Goal: Communication & Community: Answer question/provide support

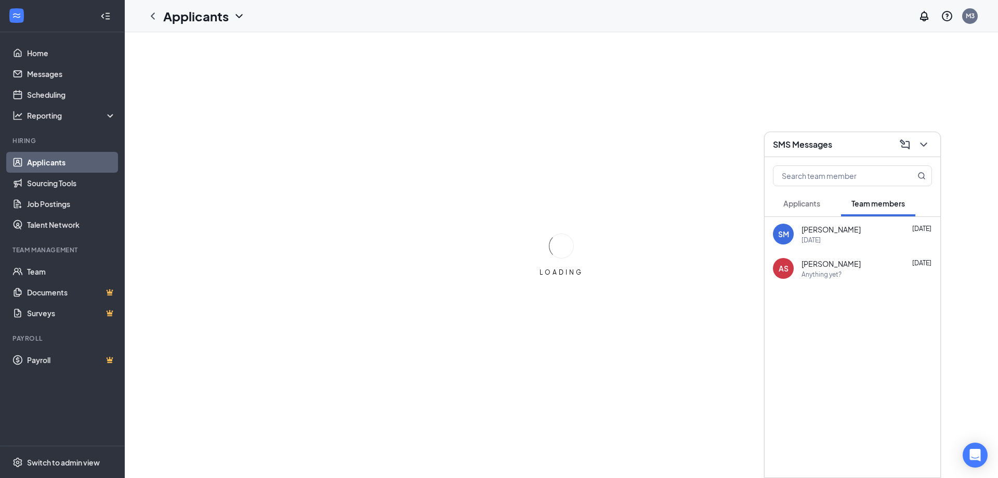
click at [925, 139] on icon "ChevronDown" at bounding box center [923, 144] width 12 height 12
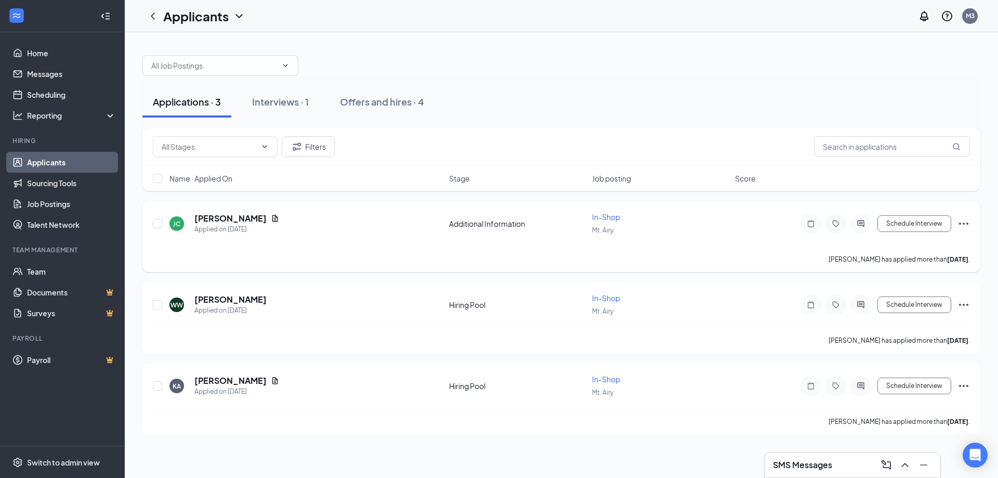
click at [502, 225] on div "Additional Information" at bounding box center [517, 223] width 137 height 10
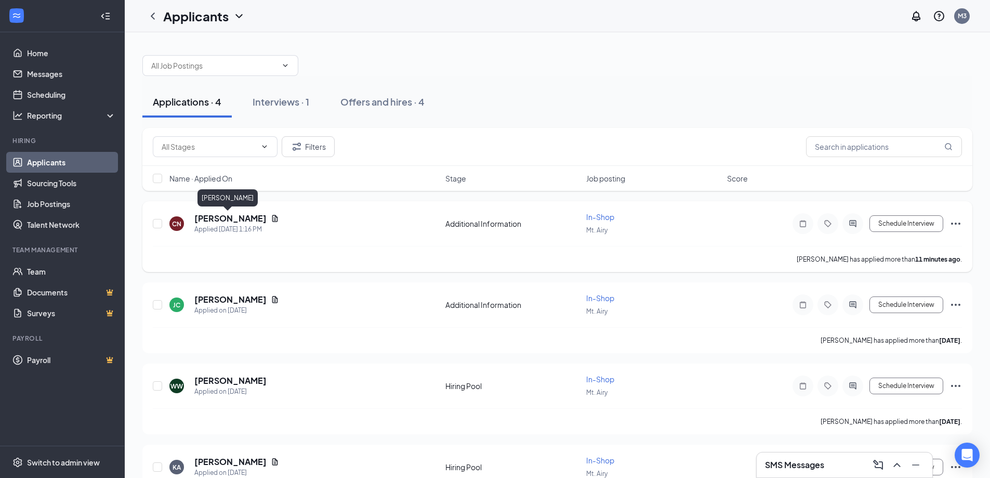
click at [232, 222] on h5 "[PERSON_NAME]" at bounding box center [230, 218] width 72 height 11
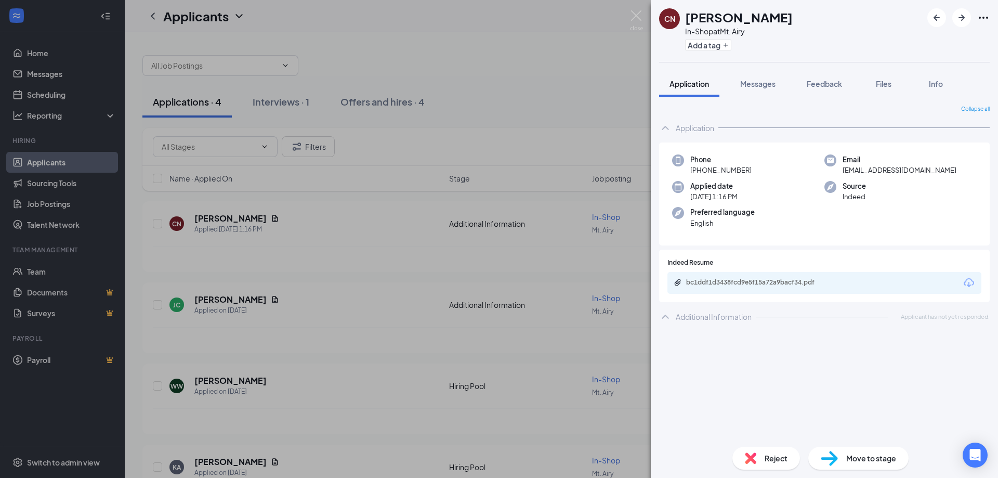
click at [691, 313] on div "Additional Information" at bounding box center [714, 316] width 76 height 10
click at [751, 280] on div "bc1ddf1d3438fcd9e5f15a72a9bacf34.pdf" at bounding box center [759, 282] width 146 height 8
click at [359, 267] on div "CN [PERSON_NAME] In-Shop at Mt. Airy Add a tag Application Messages Feedback Fi…" at bounding box center [499, 239] width 998 height 478
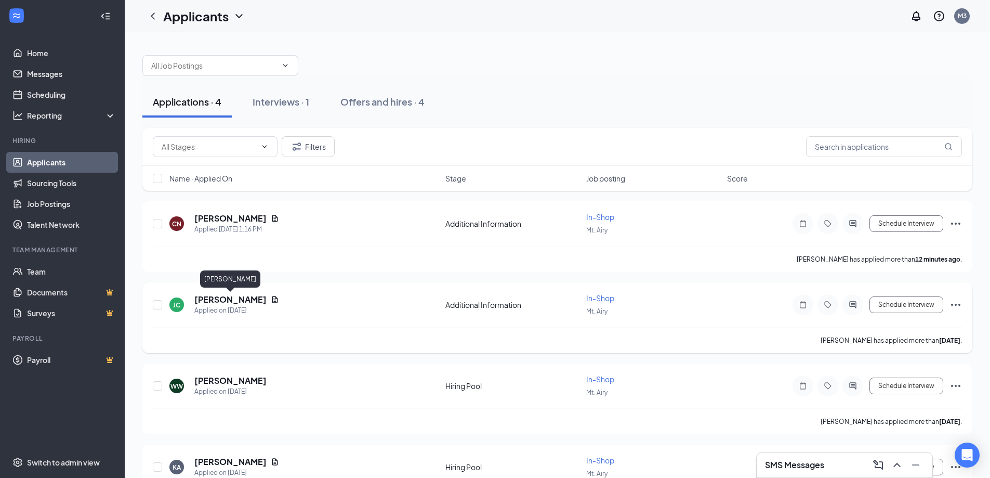
click at [215, 299] on h5 "[PERSON_NAME]" at bounding box center [230, 299] width 72 height 11
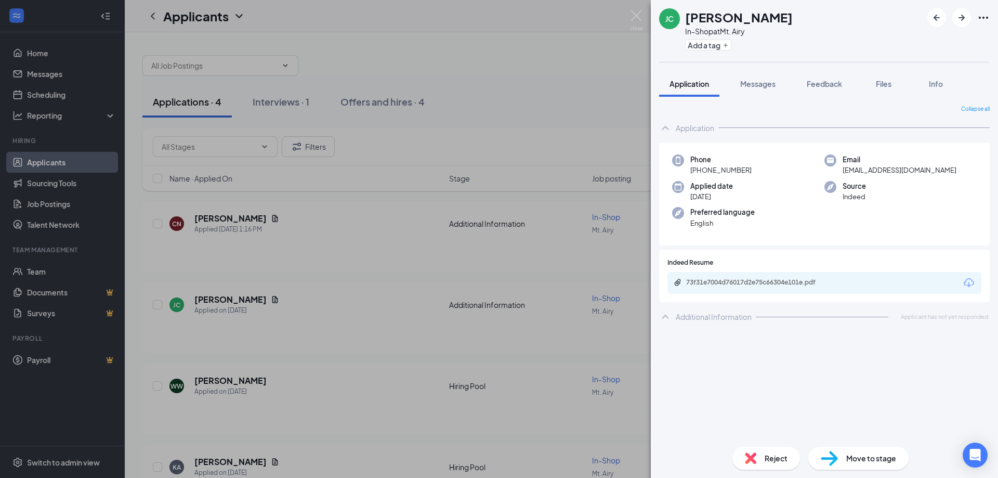
click at [909, 292] on div "73f31e7004d76017d2e75c66304e101e.pdf" at bounding box center [824, 283] width 314 height 22
click at [794, 278] on div "73f31e7004d76017d2e75c66304e101e.pdf" at bounding box center [759, 282] width 146 height 8
click at [879, 459] on span "Move to stage" at bounding box center [871, 457] width 50 height 11
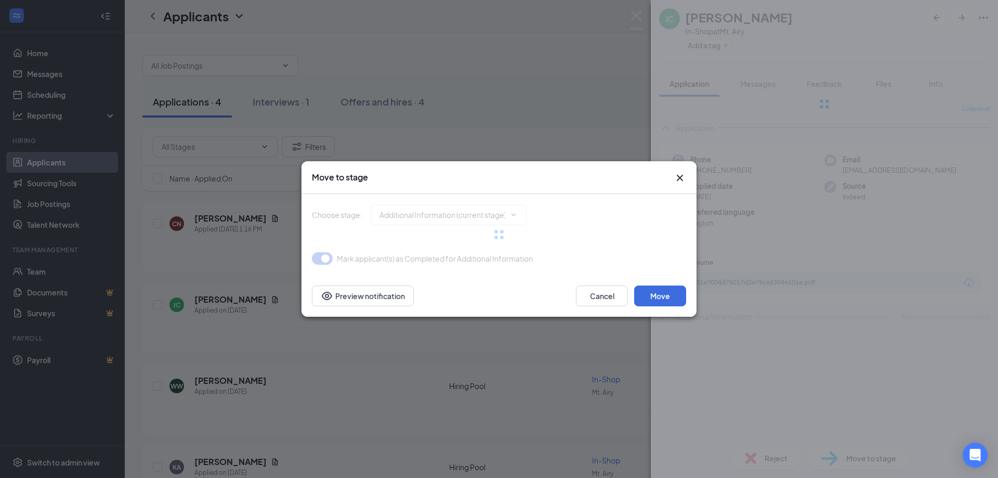
type input "Availability (next stage)"
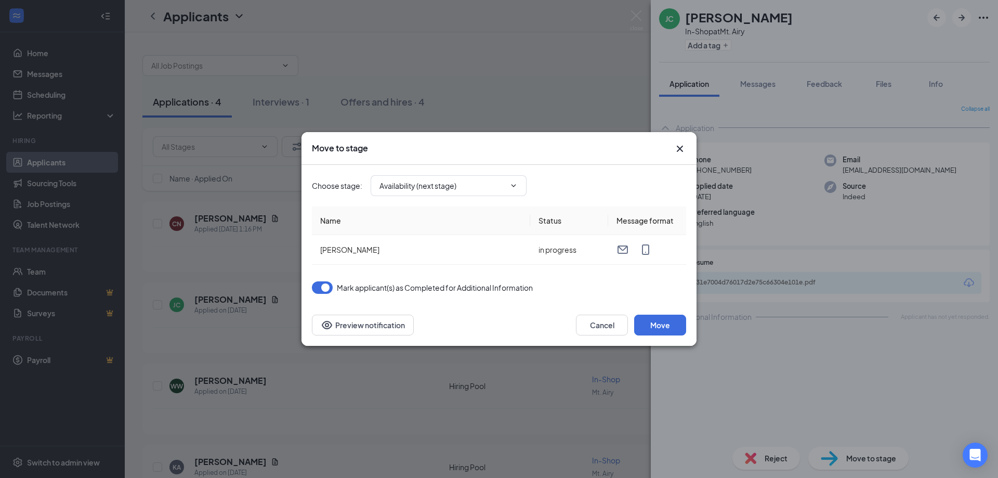
click at [363, 95] on div "Move to stage Choose stage : Availability (next stage) Name Status Message form…" at bounding box center [499, 239] width 998 height 478
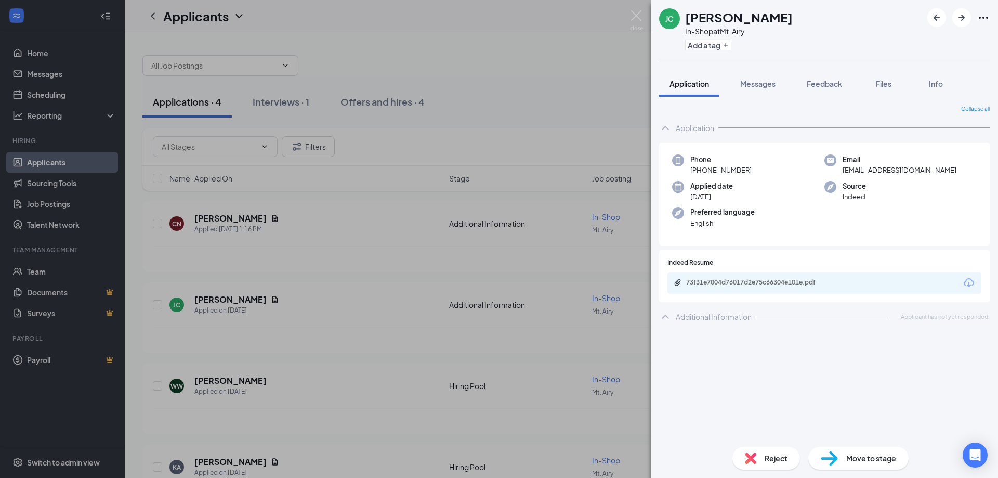
click at [538, 155] on div "[PERSON_NAME] In-Shop at Mt. Airy Add a tag Application Messages Feedback Files…" at bounding box center [499, 239] width 998 height 478
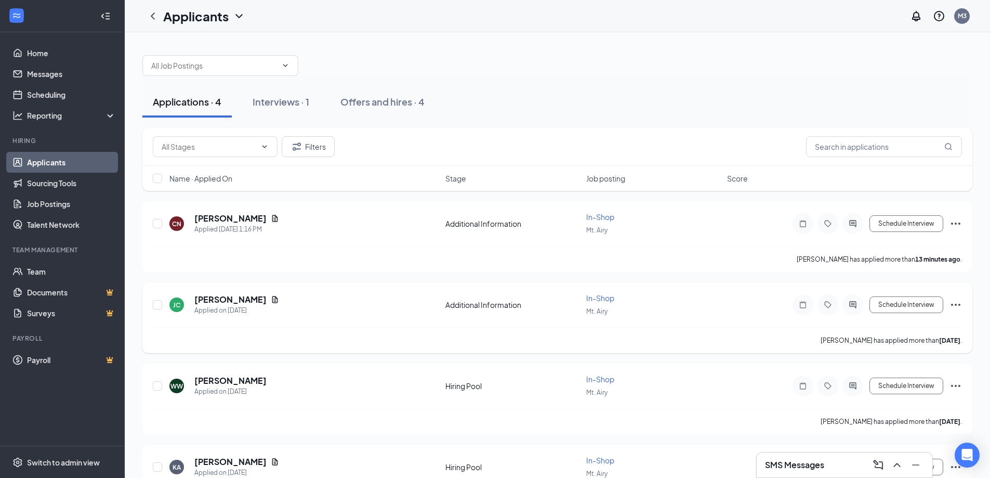
click at [922, 314] on div "Schedule Interview" at bounding box center [868, 304] width 187 height 21
click at [921, 309] on button "Schedule Interview" at bounding box center [907, 304] width 74 height 17
type input "Availability (next stage)"
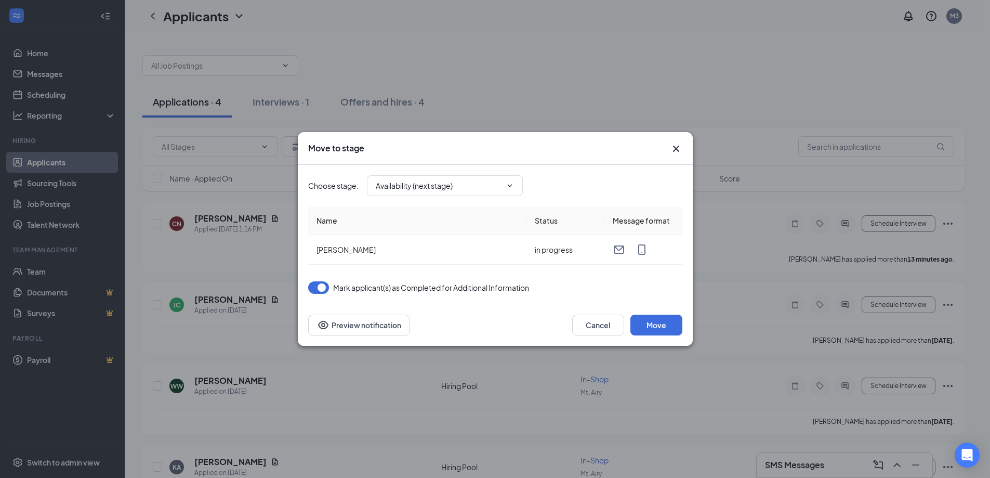
click at [675, 149] on icon "Cross" at bounding box center [676, 148] width 12 height 12
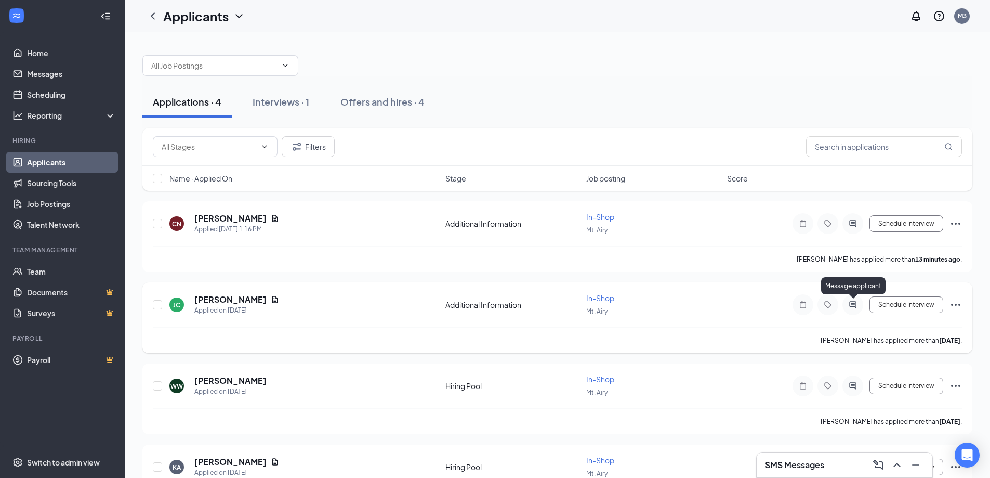
click at [858, 301] on icon "ActiveChat" at bounding box center [853, 304] width 12 height 8
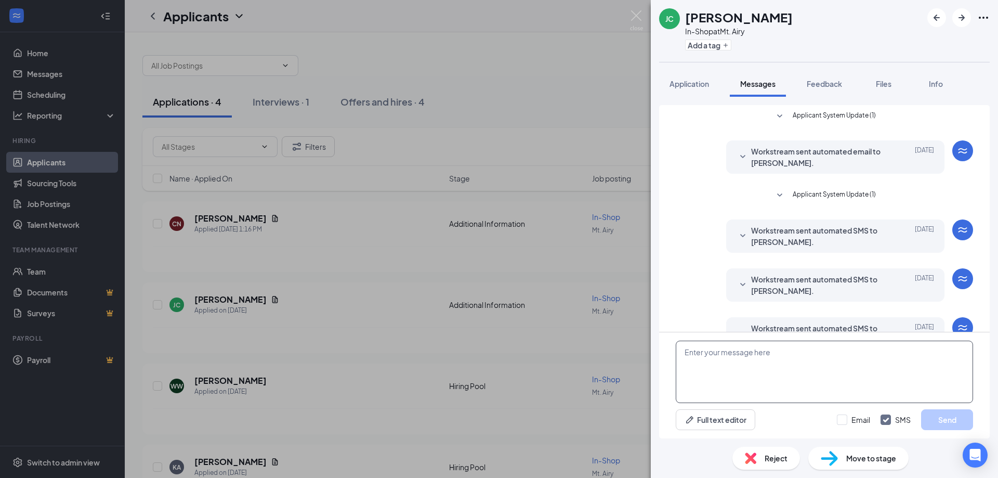
drag, startPoint x: 756, startPoint y: 357, endPoint x: 760, endPoint y: 354, distance: 5.4
click at [757, 357] on textarea at bounding box center [824, 371] width 297 height 62
type textarea "Hello [PERSON_NAME] this is the manager at [PERSON_NAME],"
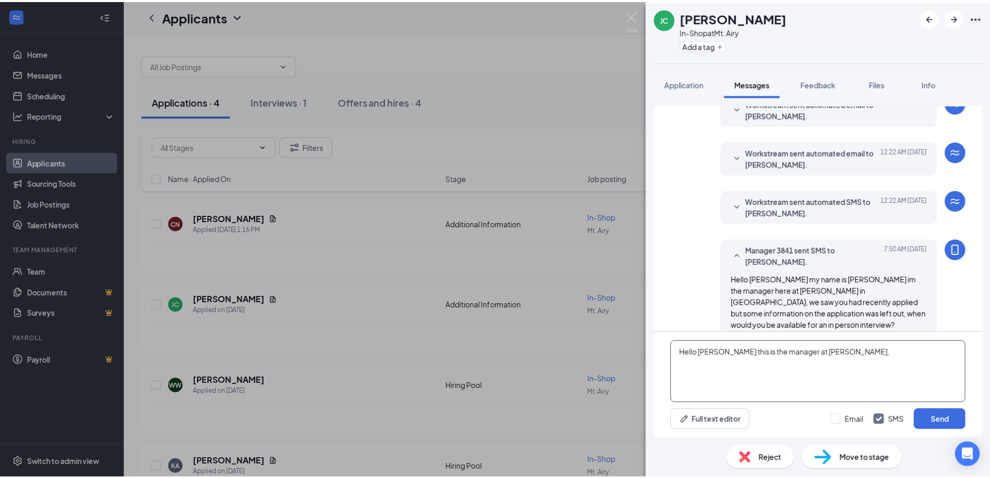
scroll to position [277, 0]
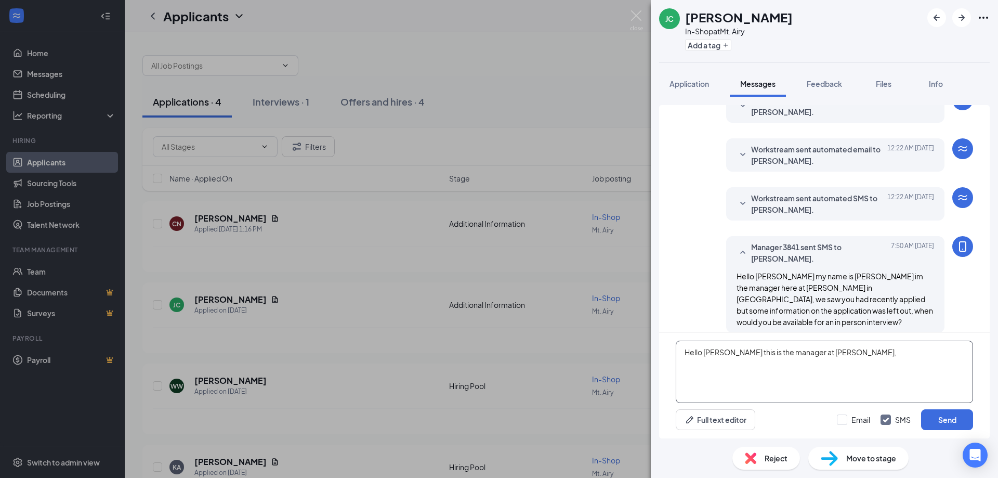
drag, startPoint x: 882, startPoint y: 354, endPoint x: 638, endPoint y: 350, distance: 243.8
click at [638, 350] on div "[PERSON_NAME] In-Shop at Mt. Airy Add a tag Application Messages Feedback Files…" at bounding box center [499, 239] width 998 height 478
click at [517, 102] on div "[PERSON_NAME] In-Shop at Mt. Airy Add a tag Application Messages Feedback Files…" at bounding box center [499, 239] width 998 height 478
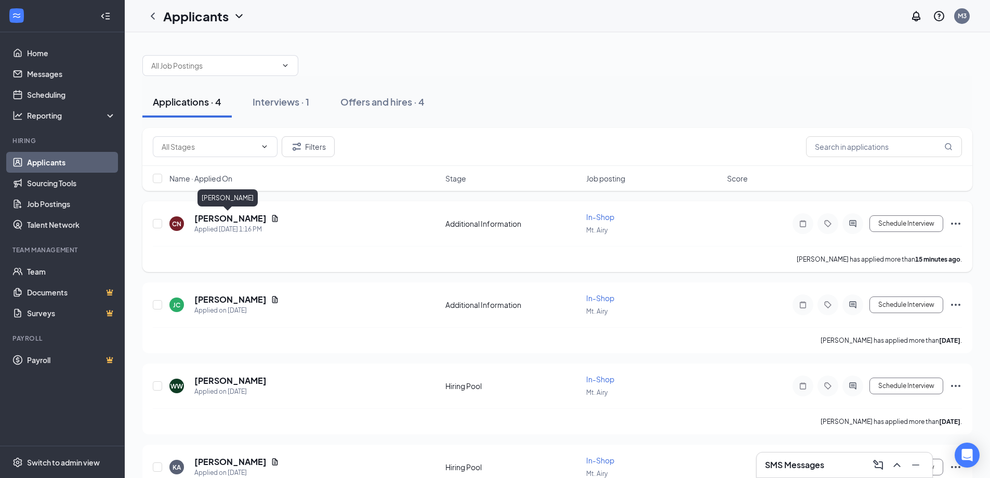
click at [231, 217] on h5 "[PERSON_NAME]" at bounding box center [230, 218] width 72 height 11
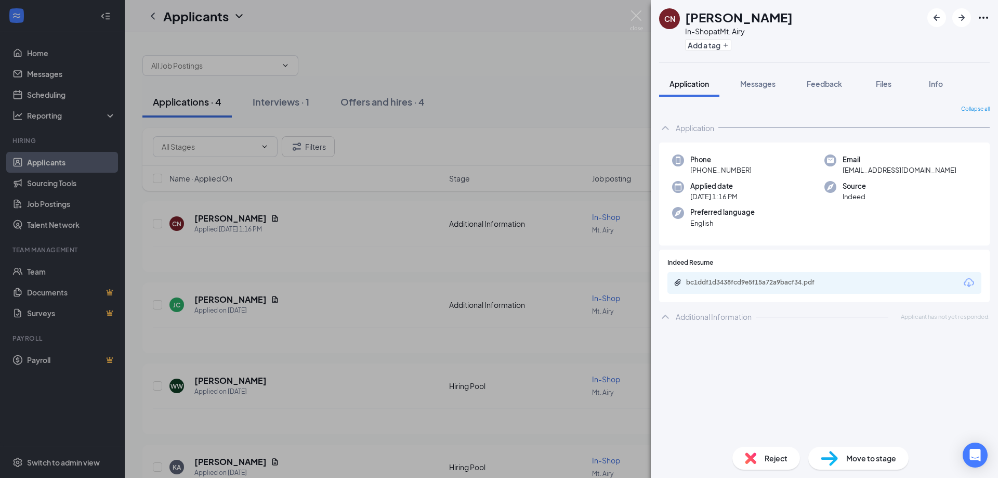
click at [255, 345] on div "CN [PERSON_NAME] In-Shop at Mt. Airy Add a tag Application Messages Feedback Fi…" at bounding box center [499, 239] width 998 height 478
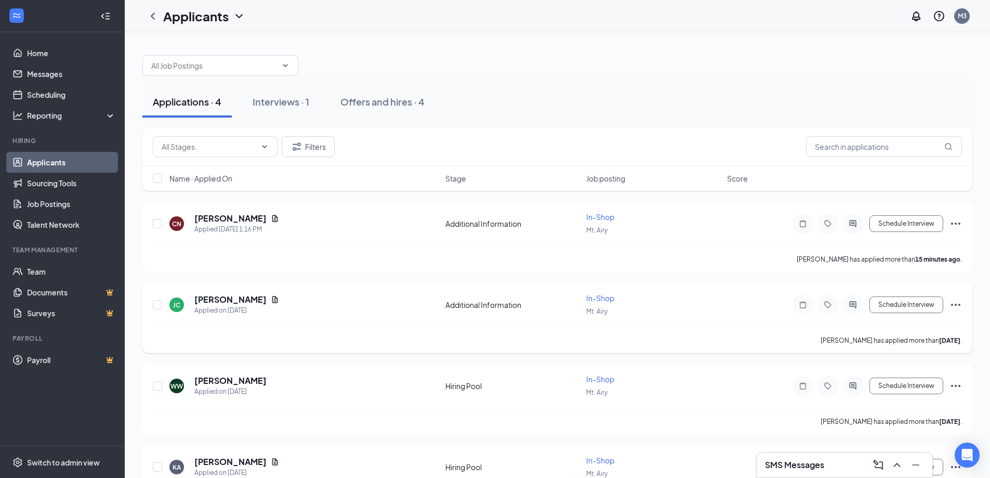
click at [181, 304] on div "JC" at bounding box center [176, 304] width 15 height 15
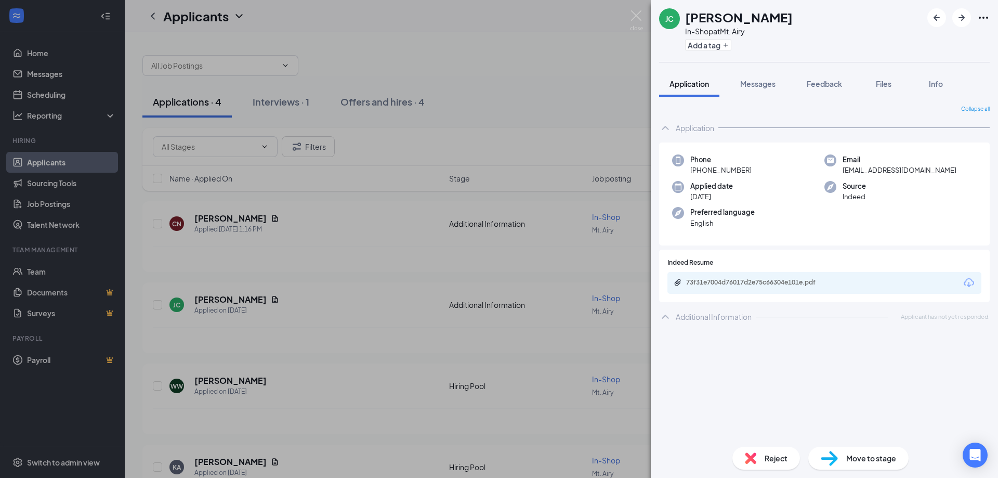
drag, startPoint x: 426, startPoint y: 414, endPoint x: 922, endPoint y: 476, distance: 499.7
click at [431, 414] on div "[PERSON_NAME] In-Shop at Mt. Airy Add a tag Application Messages Feedback Files…" at bounding box center [499, 239] width 998 height 478
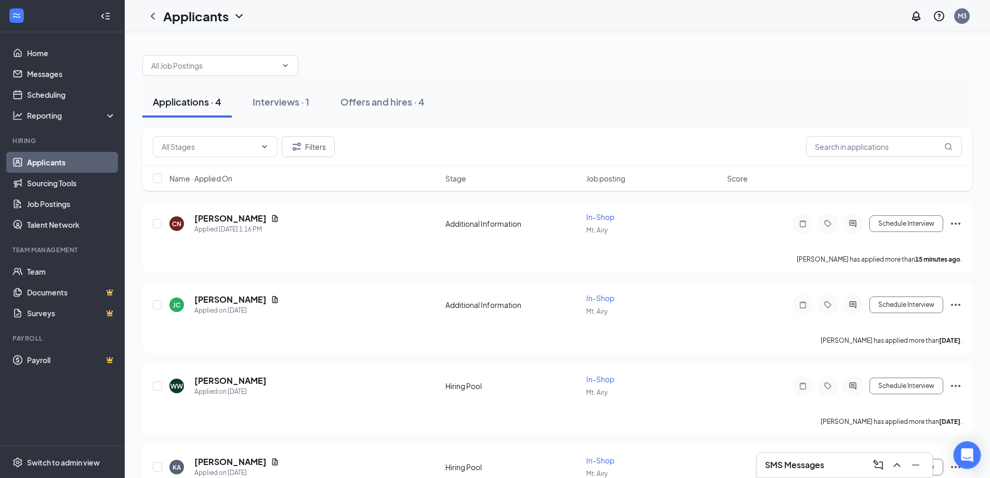
click at [967, 458] on icon "Open Intercom Messenger" at bounding box center [967, 455] width 12 height 14
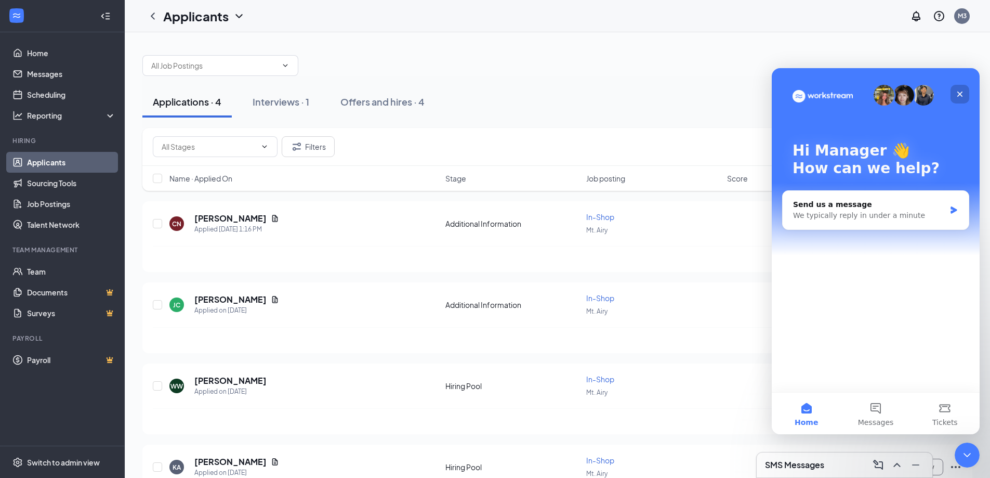
click at [954, 95] on div "Close" at bounding box center [960, 94] width 19 height 19
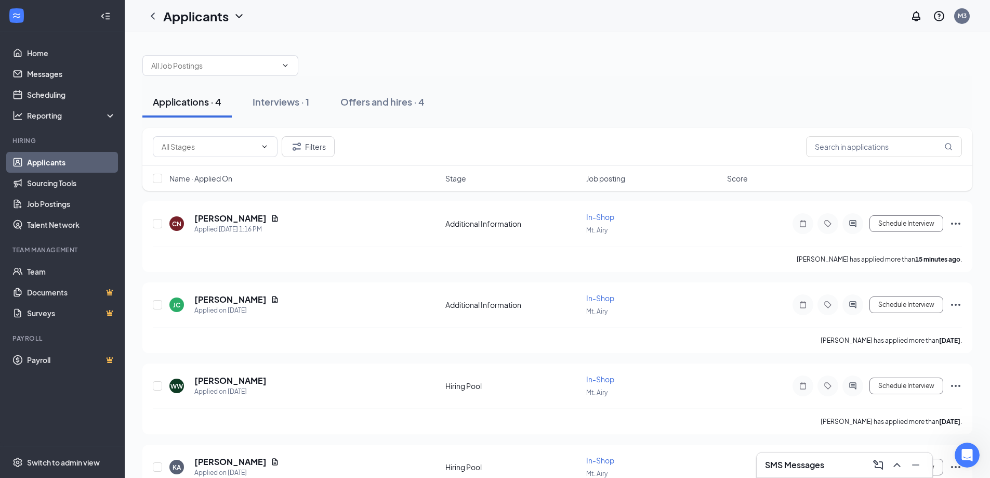
click at [821, 461] on h3 "SMS Messages" at bounding box center [794, 464] width 59 height 11
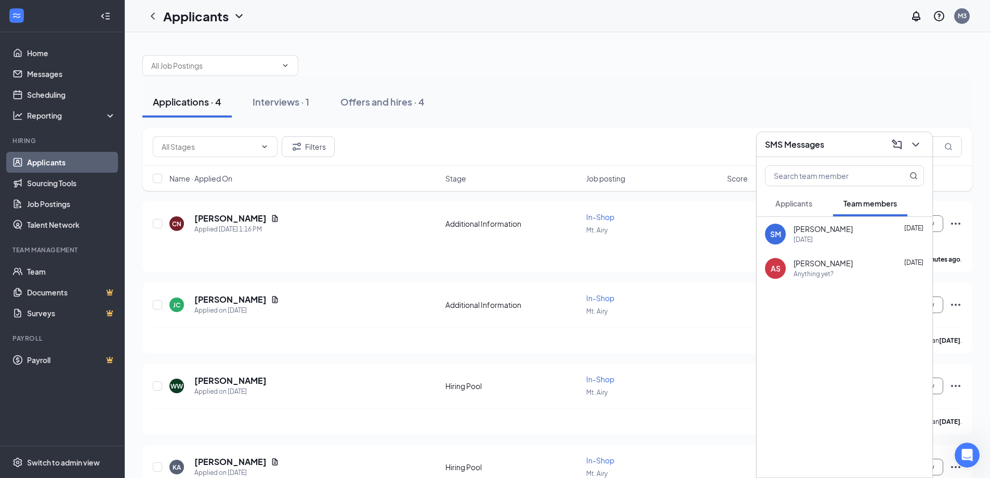
click at [810, 207] on span "Applicants" at bounding box center [794, 203] width 37 height 9
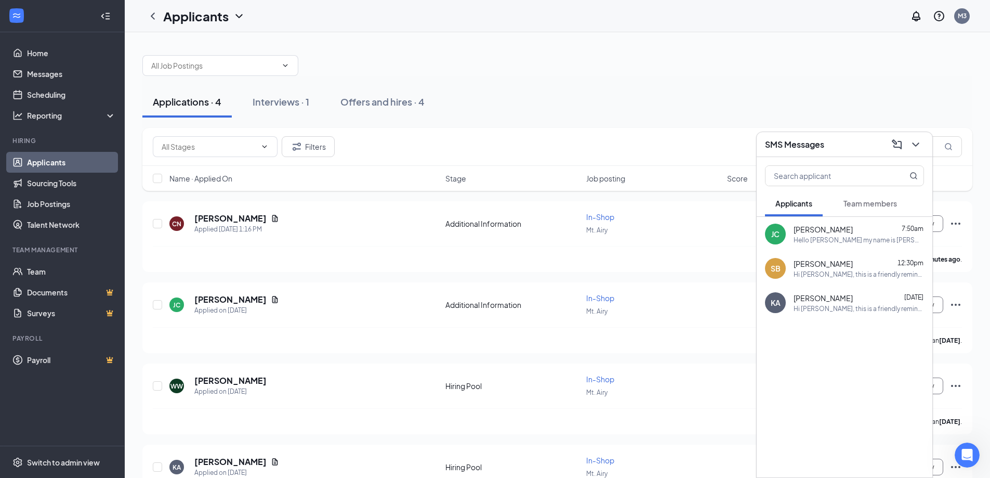
click at [859, 235] on div "Hello [PERSON_NAME] my name is [PERSON_NAME] im the manager here at [PERSON_NAM…" at bounding box center [859, 239] width 130 height 9
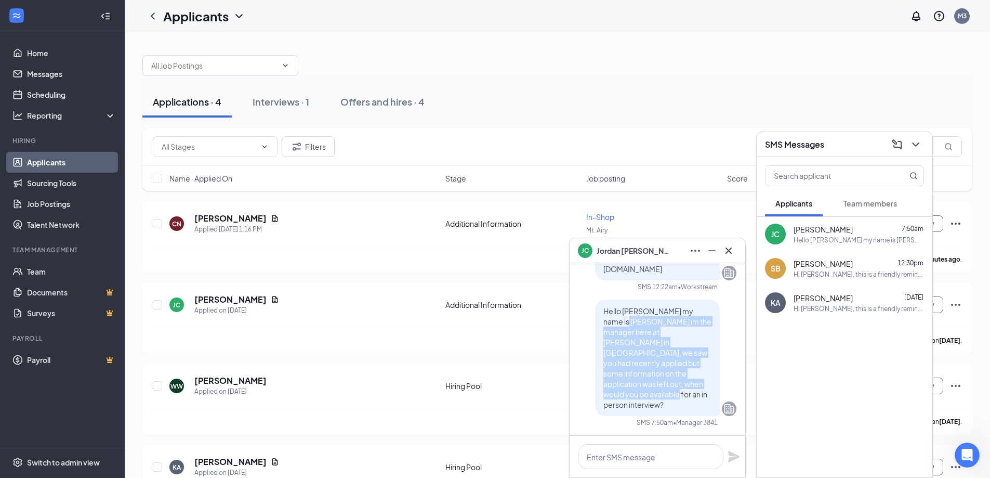
drag, startPoint x: 597, startPoint y: 343, endPoint x: 673, endPoint y: 401, distance: 96.1
click at [673, 401] on p "Hello [PERSON_NAME] my name is [PERSON_NAME] im the manager here at [PERSON_NAM…" at bounding box center [657, 358] width 108 height 104
copy span "m the manager here at [PERSON_NAME] in [GEOGRAPHIC_DATA], we saw you had recent…"
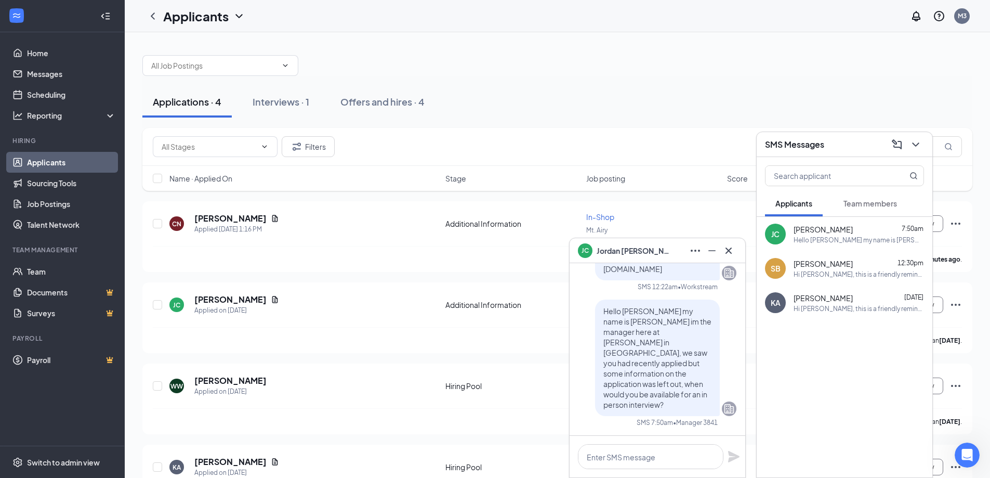
click at [642, 89] on div "Applications · 4 Interviews · 1 Offers and hires · 4" at bounding box center [557, 101] width 830 height 31
click at [306, 217] on div "CN [PERSON_NAME] Applied [DATE] 1:16 PM" at bounding box center [304, 224] width 270 height 22
click at [530, 245] on div "CN [PERSON_NAME] Applied [DATE] 1:16 PM Additional Information In-Shop Mt. Airy…" at bounding box center [557, 229] width 809 height 34
click at [919, 146] on icon "ChevronDown" at bounding box center [916, 144] width 12 height 12
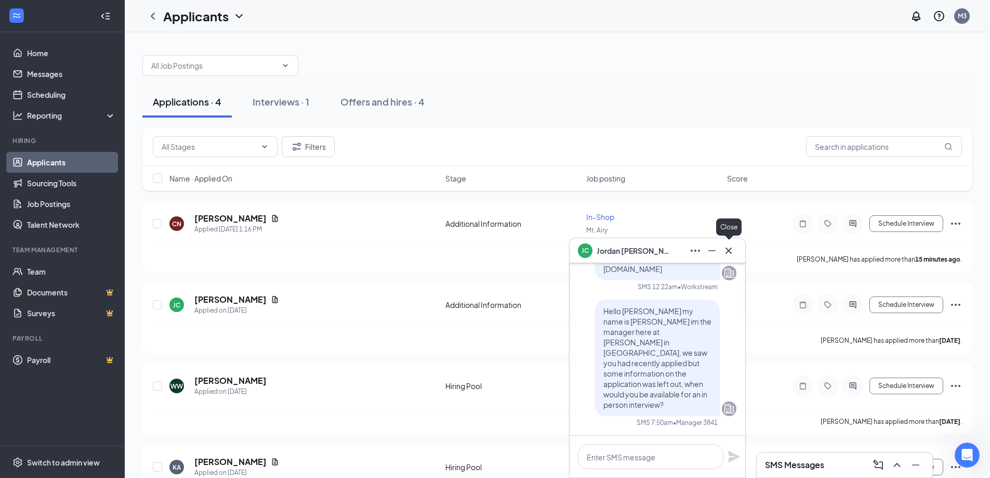
click at [730, 250] on icon "Cross" at bounding box center [728, 250] width 12 height 12
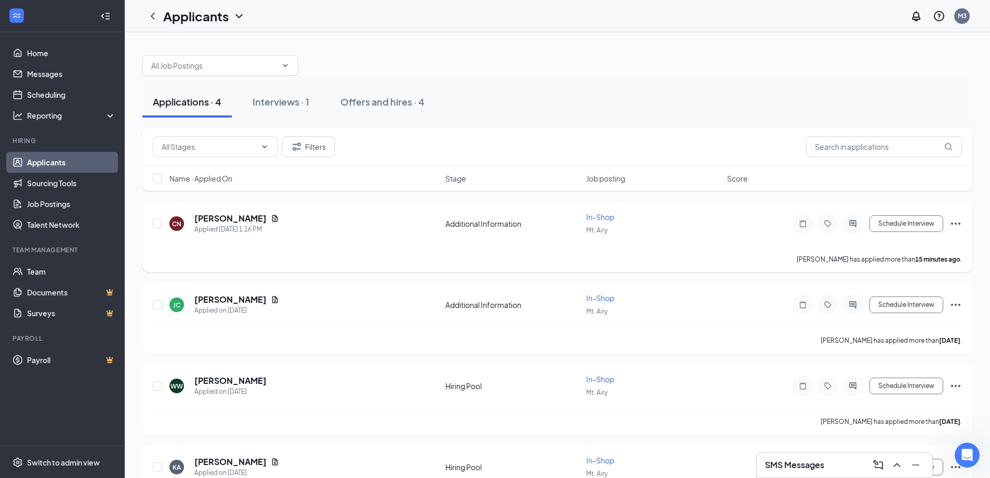
click at [852, 228] on div at bounding box center [853, 223] width 21 height 21
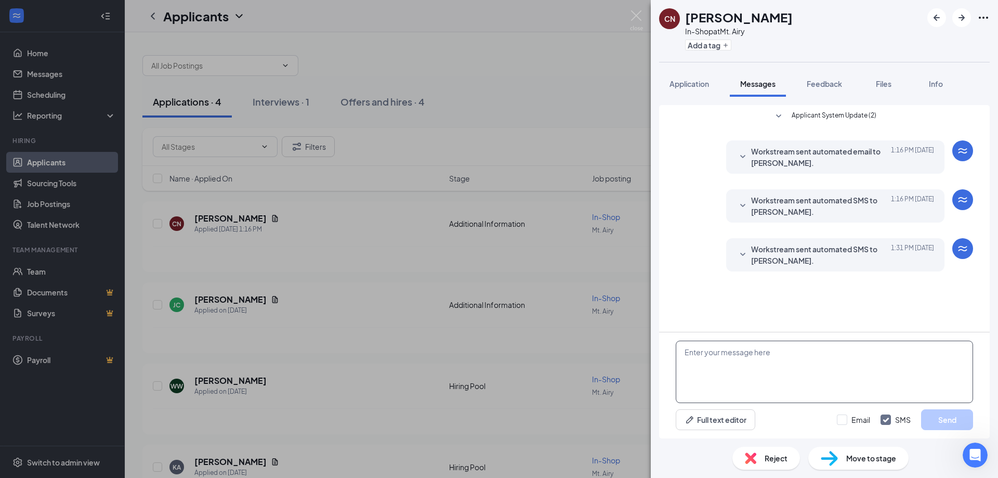
click at [767, 364] on textarea at bounding box center [824, 371] width 297 height 62
paste textarea "m the manager here at [PERSON_NAME] in [GEOGRAPHIC_DATA], we saw you had recent…"
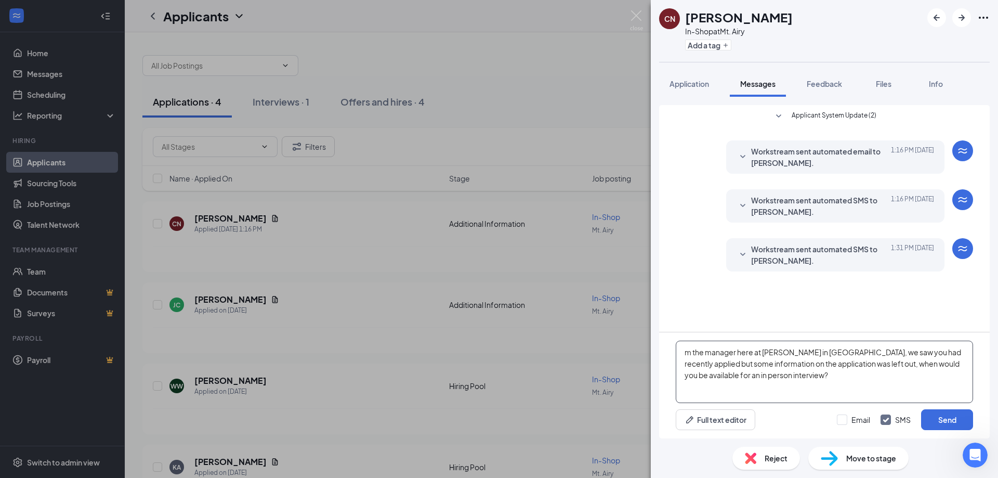
click at [684, 350] on textarea "m the manager here at [PERSON_NAME] in [GEOGRAPHIC_DATA], we saw you had recent…" at bounding box center [824, 371] width 297 height 62
type textarea "Hello this is the manager here at [PERSON_NAME] in [GEOGRAPHIC_DATA], we saw yo…"
click at [958, 416] on button "Send" at bounding box center [947, 419] width 52 height 21
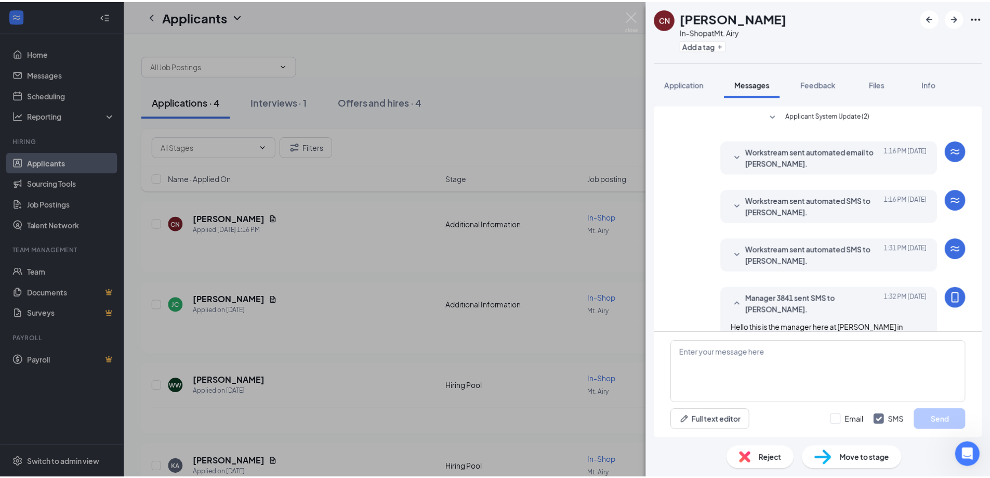
scroll to position [51, 0]
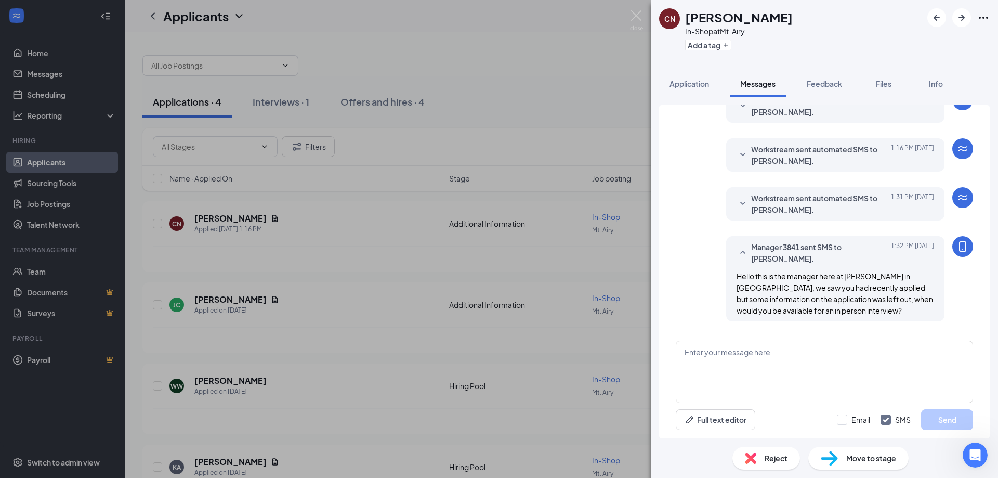
click at [581, 67] on div "CN [PERSON_NAME] In-Shop at Mt. Airy Add a tag Application Messages Feedback Fi…" at bounding box center [499, 239] width 998 height 478
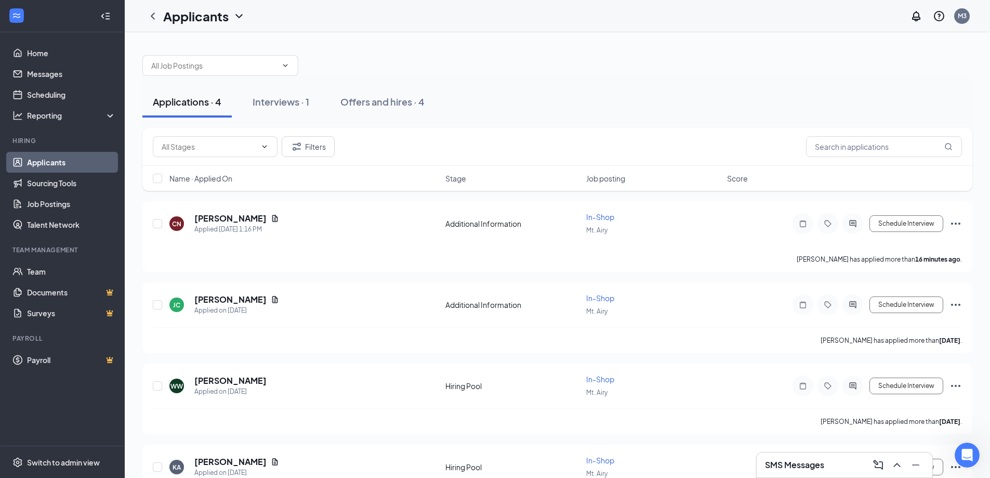
click at [798, 463] on h3 "SMS Messages" at bounding box center [794, 464] width 59 height 11
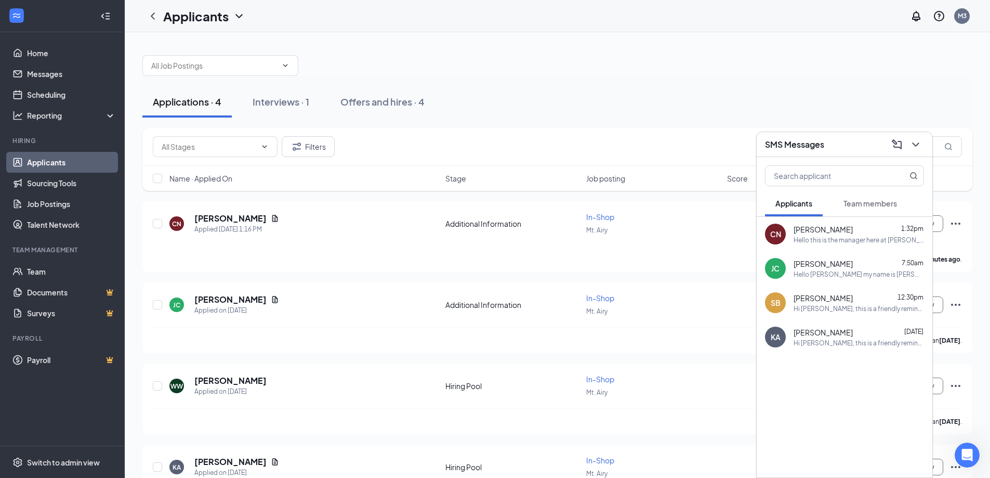
click at [838, 272] on div "Hello [PERSON_NAME] my name is [PERSON_NAME] im the manager here at [PERSON_NAM…" at bounding box center [859, 274] width 130 height 9
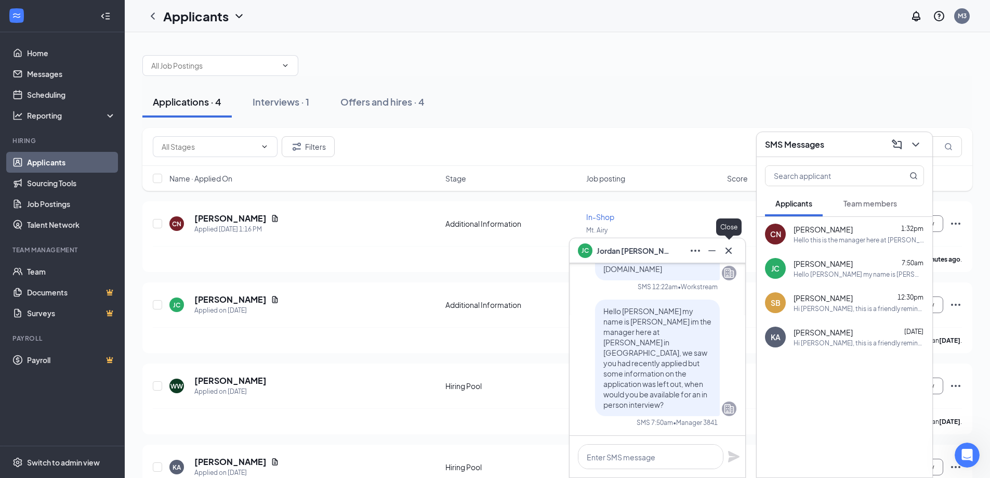
click at [730, 250] on icon "Cross" at bounding box center [728, 250] width 12 height 12
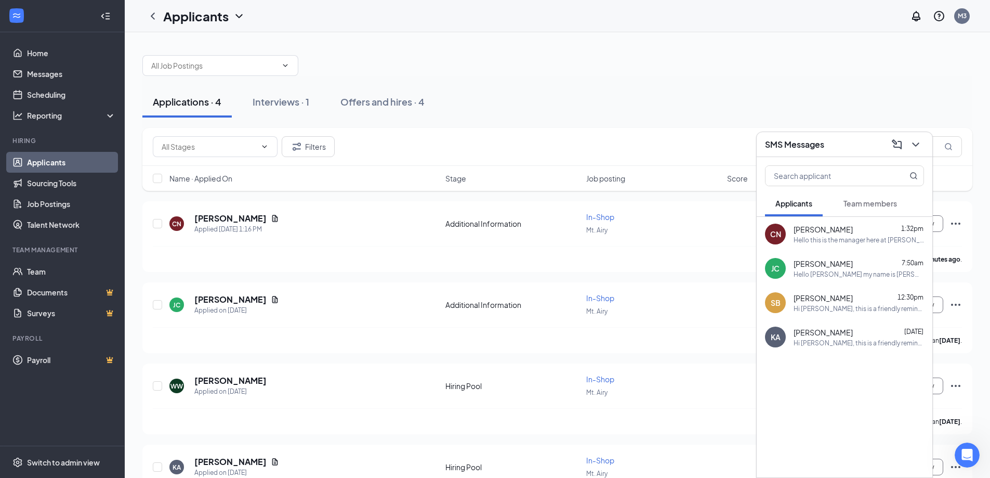
click at [868, 235] on div "Hello this is the manager here at [PERSON_NAME] in [GEOGRAPHIC_DATA], we saw yo…" at bounding box center [859, 239] width 130 height 9
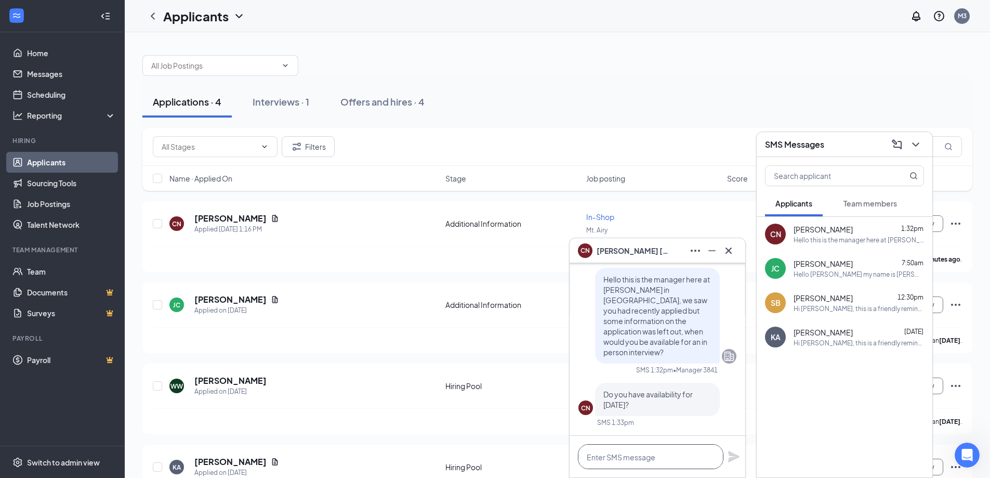
click at [623, 459] on textarea at bounding box center [651, 456] width 146 height 25
type textarea "S"
type textarea "Sure 2:00 to 2:30 okay?"
click at [732, 457] on icon "Plane" at bounding box center [733, 456] width 11 height 11
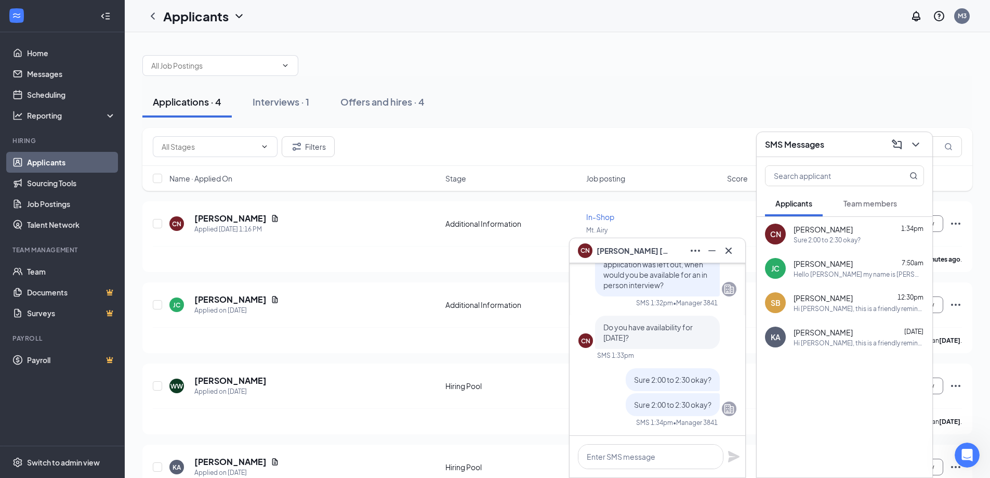
click at [624, 249] on span "[PERSON_NAME]" at bounding box center [633, 250] width 73 height 11
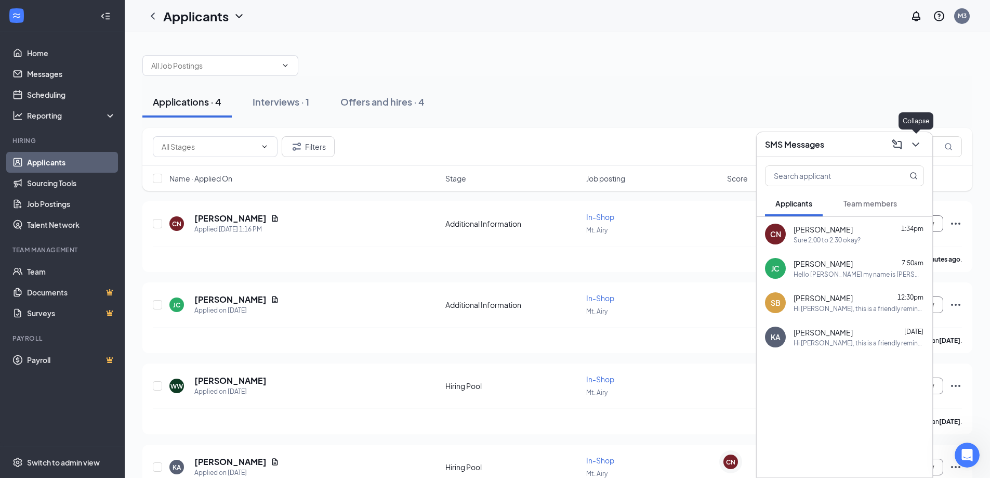
click at [923, 146] on button at bounding box center [916, 144] width 17 height 17
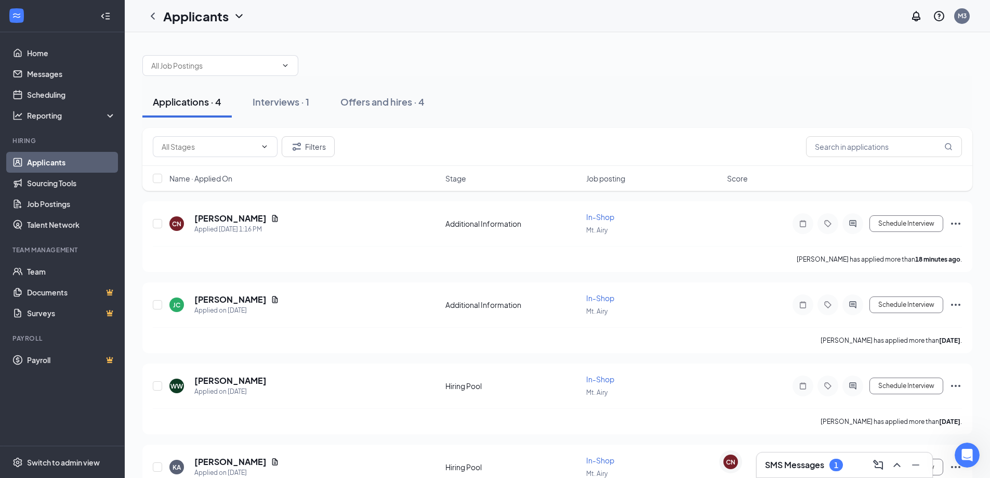
click at [796, 463] on h3 "SMS Messages" at bounding box center [794, 464] width 59 height 11
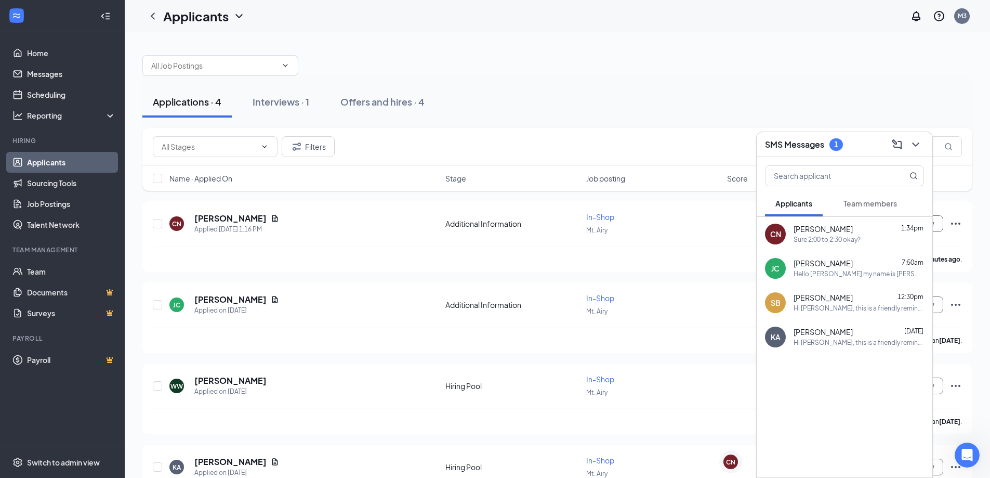
click at [824, 142] on h3 "SMS Messages" at bounding box center [794, 144] width 59 height 11
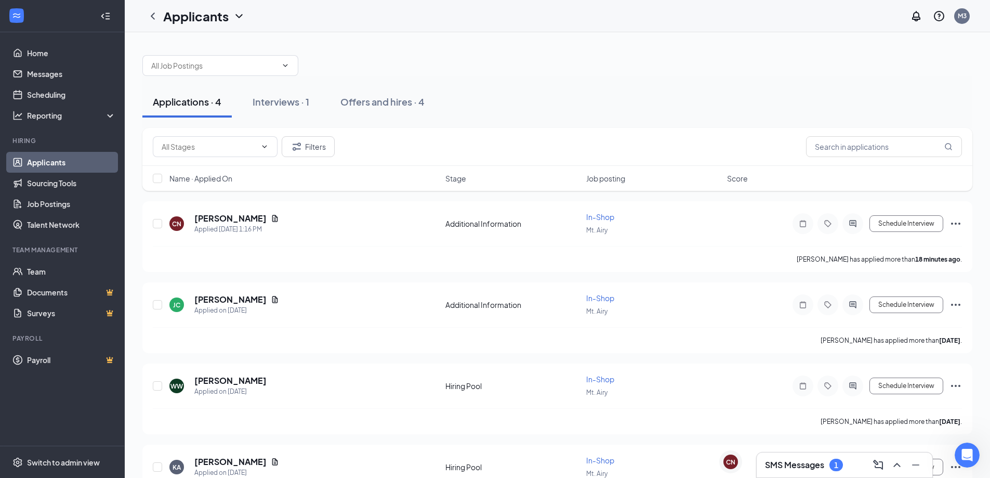
click at [813, 466] on h3 "SMS Messages" at bounding box center [794, 464] width 59 height 11
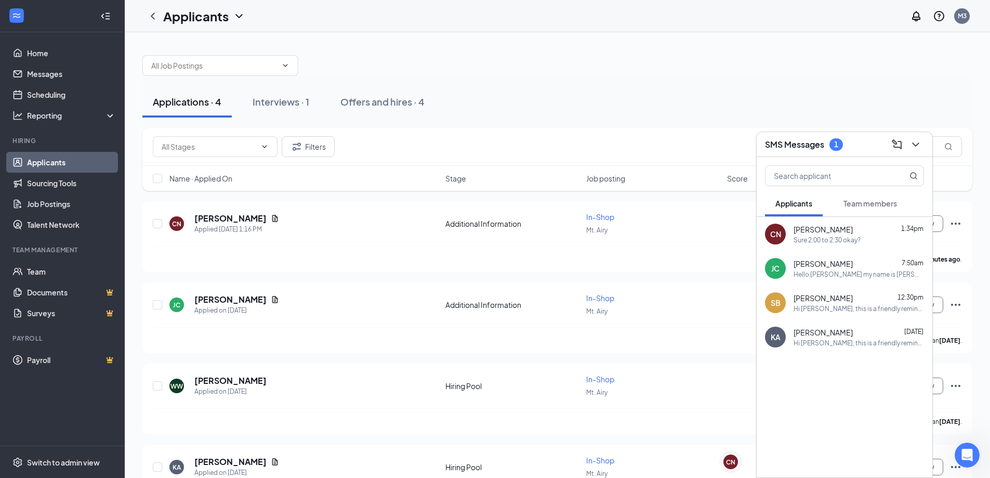
click at [851, 240] on div "Sure 2:00 to 2:30 okay?" at bounding box center [827, 239] width 67 height 9
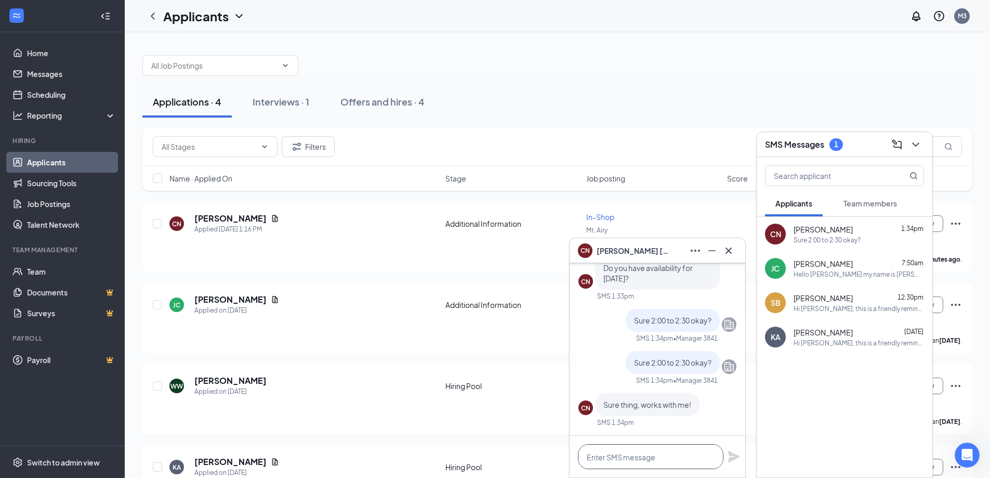
click at [612, 456] on textarea at bounding box center [651, 456] width 146 height 25
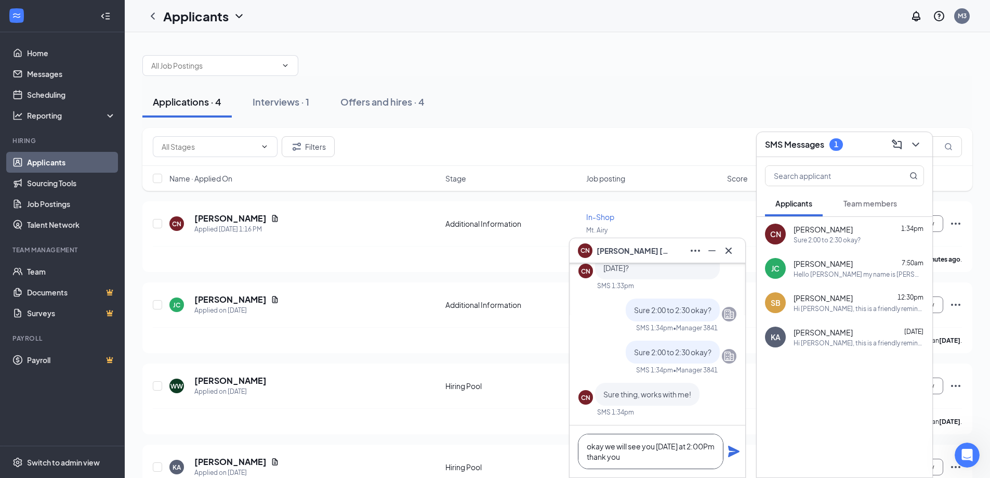
click at [609, 455] on textarea "okay we will see you [DATE] at 2:00Pm thank you" at bounding box center [651, 450] width 146 height 35
type textarea "okay we will see you [DATE] at 2:00pm thank you"
click at [735, 450] on icon "Plane" at bounding box center [733, 450] width 11 height 11
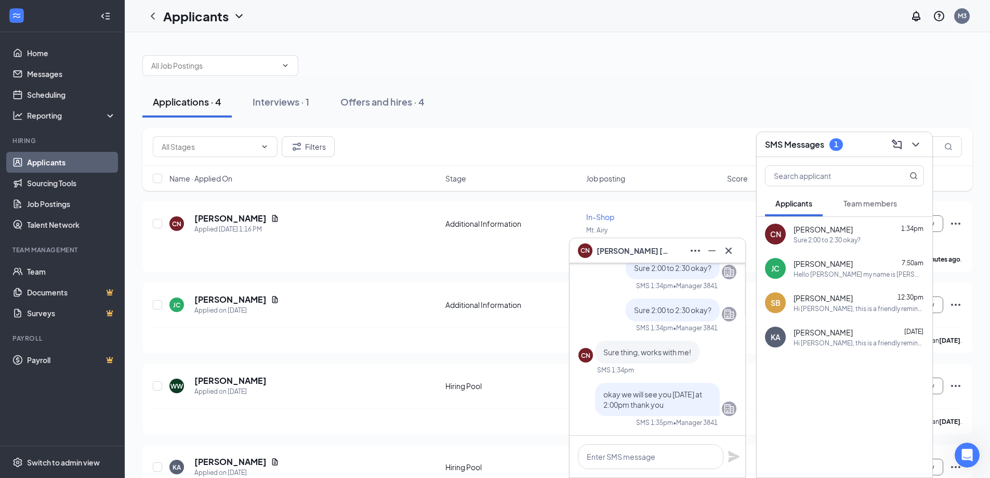
scroll to position [0, 0]
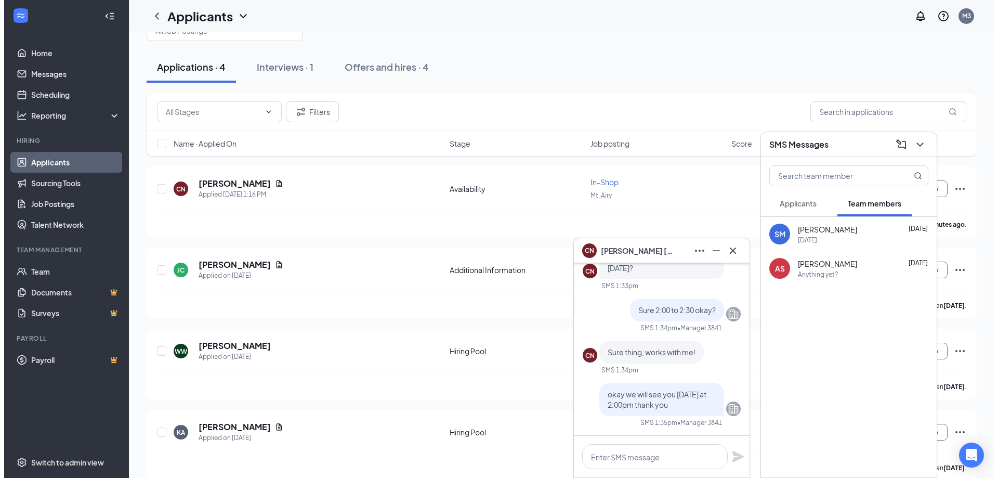
scroll to position [50, 0]
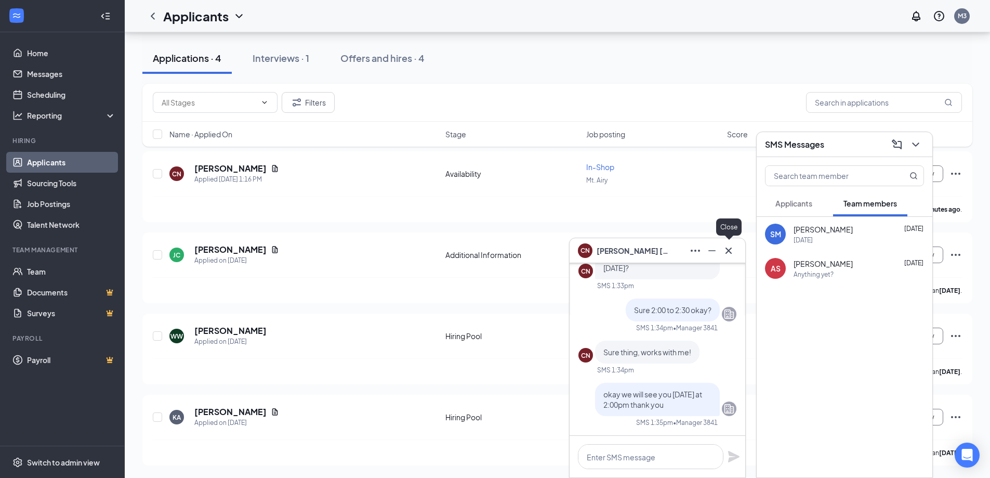
click at [734, 248] on icon "Cross" at bounding box center [728, 250] width 12 height 12
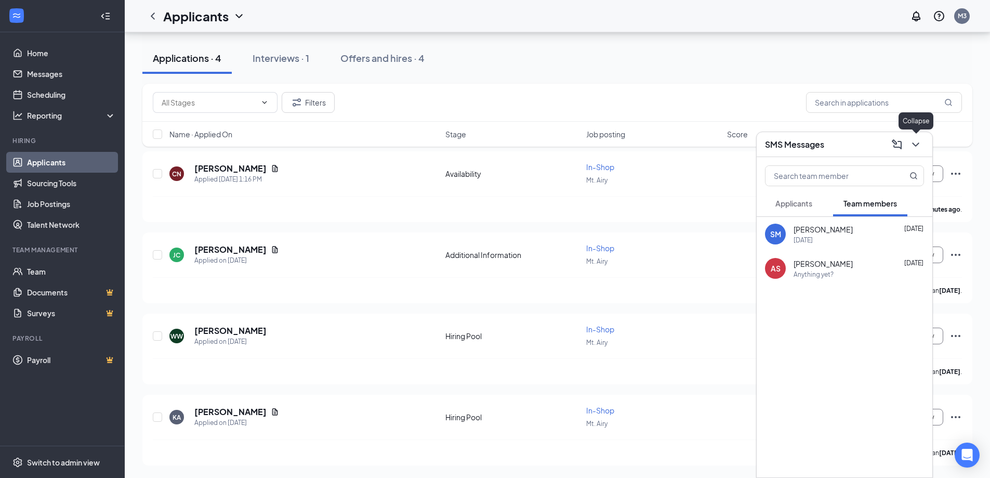
click at [918, 146] on icon "ChevronDown" at bounding box center [916, 144] width 12 height 12
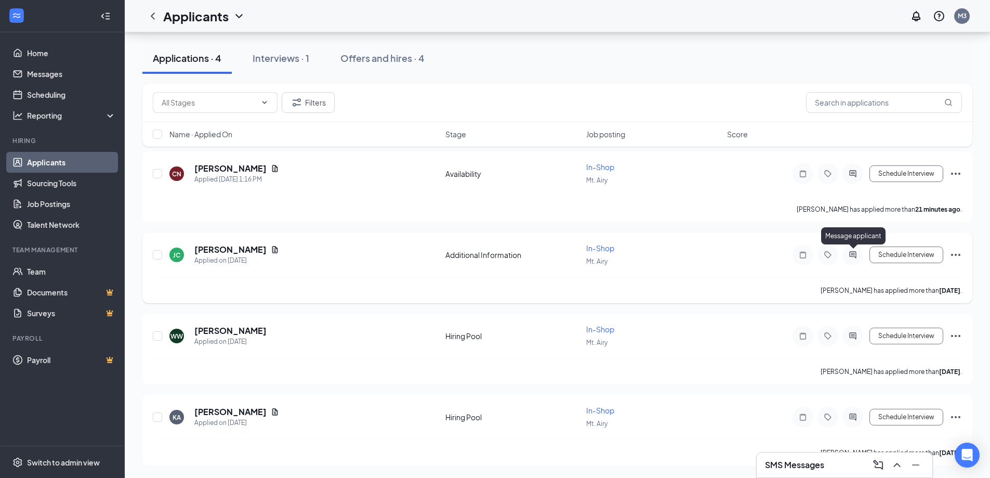
click at [856, 251] on icon "ActiveChat" at bounding box center [853, 255] width 12 height 8
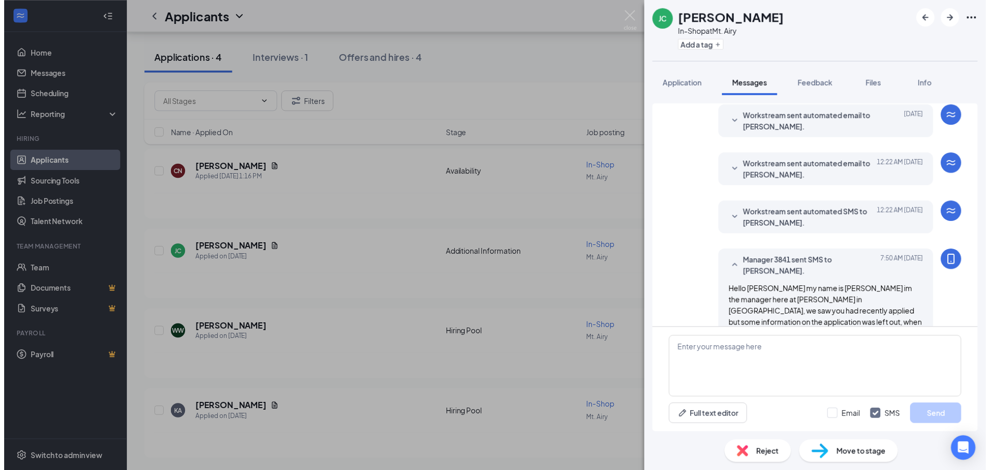
scroll to position [277, 0]
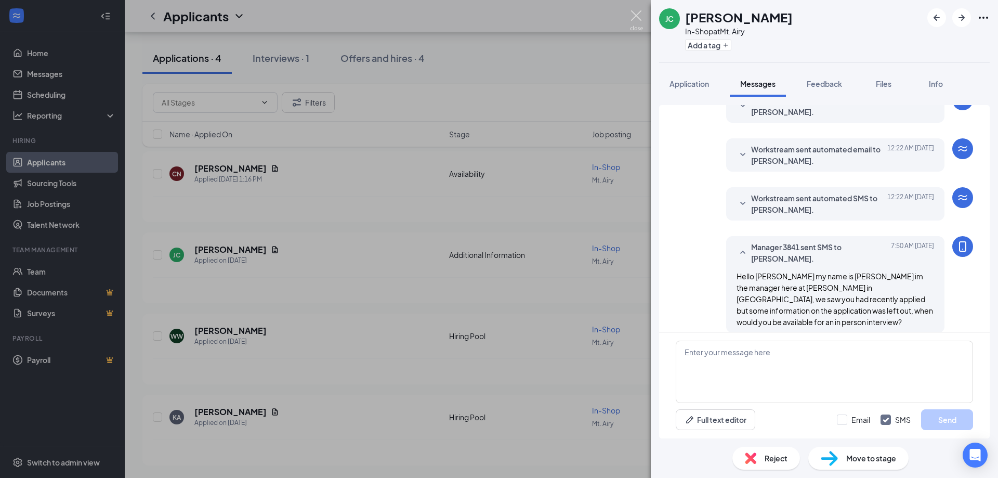
click at [635, 17] on img at bounding box center [636, 20] width 13 height 20
